Goal: Check status

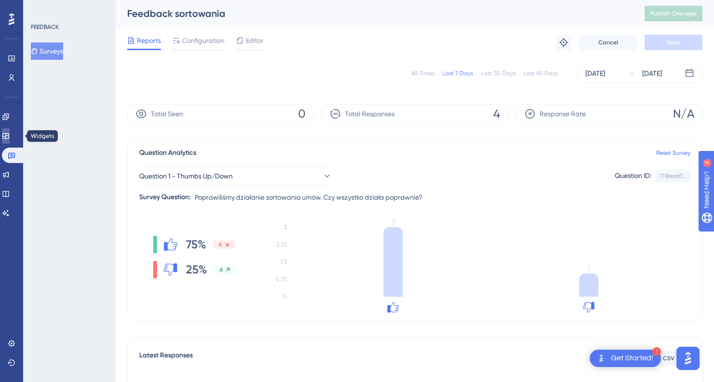
click at [6, 136] on link at bounding box center [6, 135] width 8 height 15
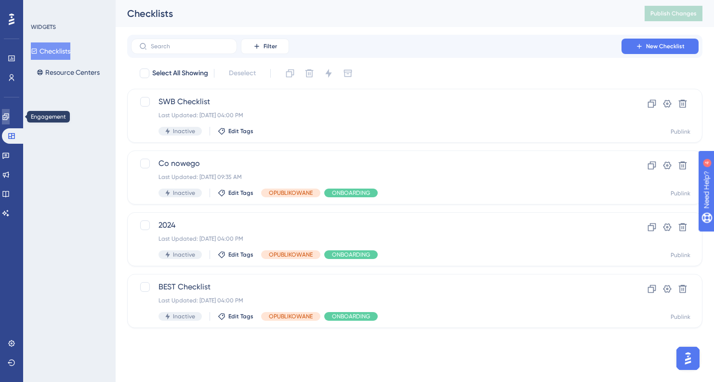
click at [8, 118] on icon at bounding box center [6, 117] width 8 height 8
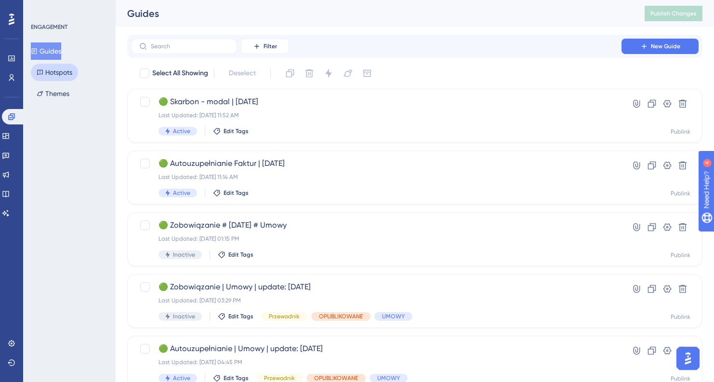
click at [59, 75] on button "Hotspots" at bounding box center [54, 72] width 47 height 17
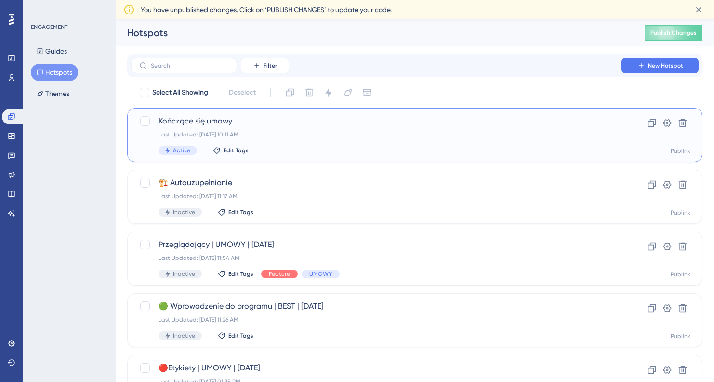
click at [297, 134] on div "Last Updated: [DATE] 10:11 AM" at bounding box center [375, 135] width 435 height 8
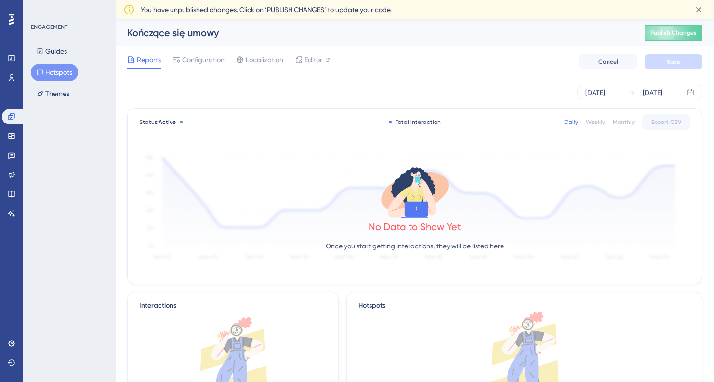
click at [596, 122] on div "Weekly" at bounding box center [595, 122] width 19 height 8
click at [619, 120] on div "Monthly" at bounding box center [624, 122] width 22 height 8
